Goal: Task Accomplishment & Management: Use online tool/utility

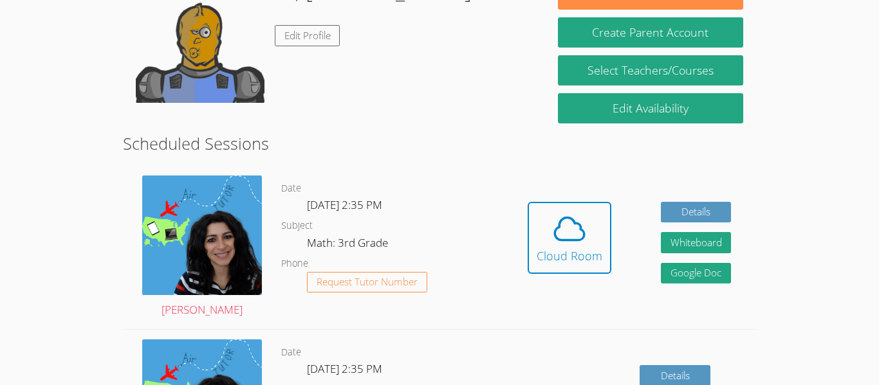
scroll to position [155, 0]
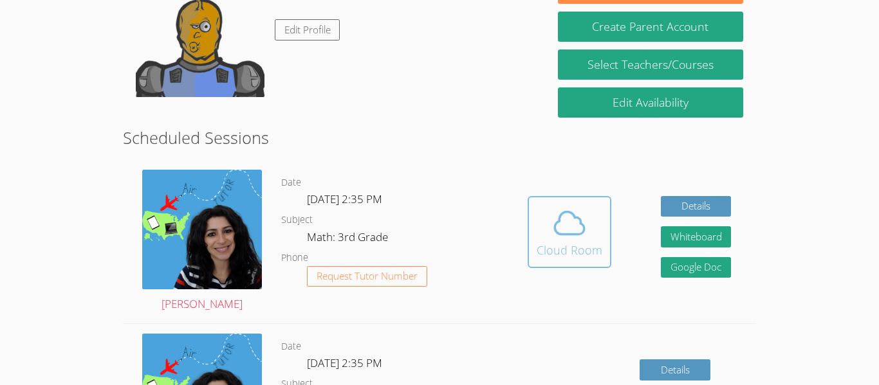
click at [594, 230] on span at bounding box center [569, 223] width 66 height 36
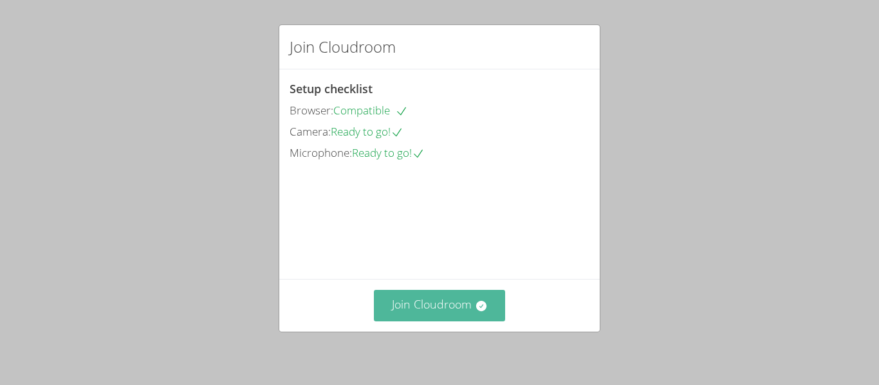
click at [431, 303] on button "Join Cloudroom" at bounding box center [440, 306] width 132 height 32
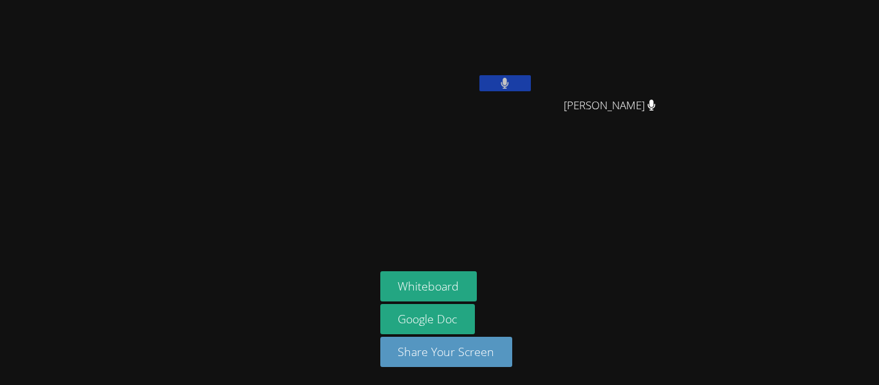
click at [515, 83] on button at bounding box center [504, 83] width 51 height 16
click at [515, 85] on button at bounding box center [504, 83] width 51 height 16
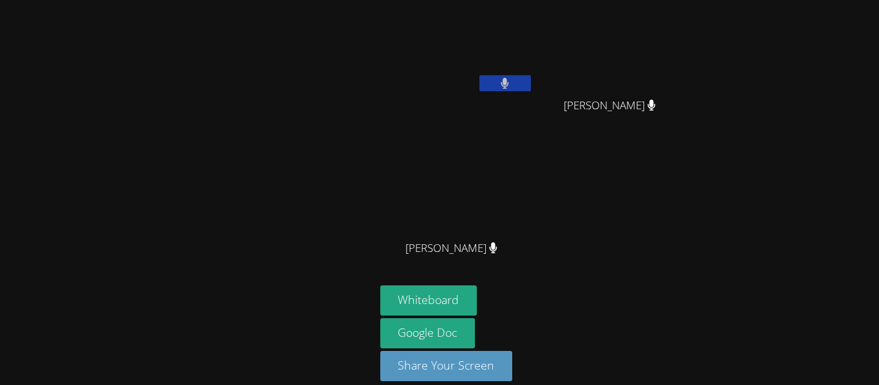
click at [513, 80] on button at bounding box center [504, 83] width 51 height 16
click at [495, 80] on button at bounding box center [504, 83] width 51 height 16
click at [517, 86] on button at bounding box center [504, 83] width 51 height 16
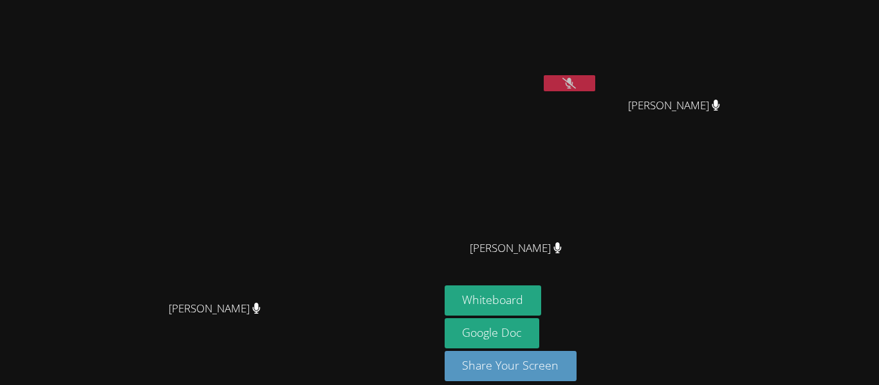
click at [595, 77] on button at bounding box center [568, 83] width 51 height 16
click at [573, 82] on icon at bounding box center [569, 83] width 8 height 11
click at [595, 88] on button at bounding box center [568, 83] width 51 height 16
click at [595, 87] on button at bounding box center [568, 83] width 51 height 16
click at [542, 302] on button "Whiteboard" at bounding box center [492, 301] width 97 height 30
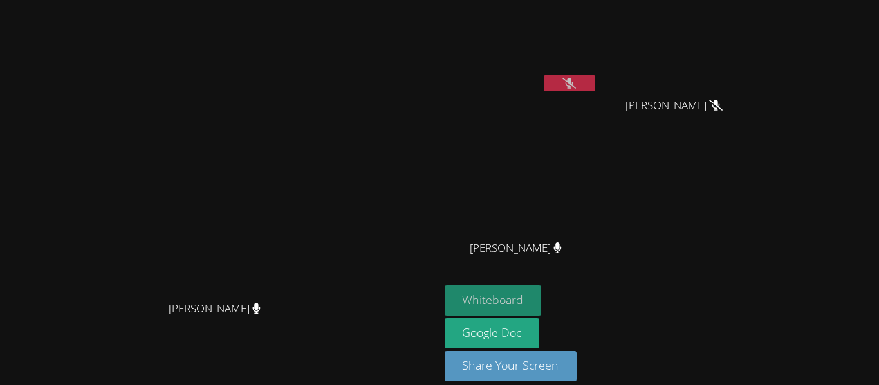
click at [542, 296] on button "Whiteboard" at bounding box center [492, 301] width 97 height 30
